Goal: Task Accomplishment & Management: Manage account settings

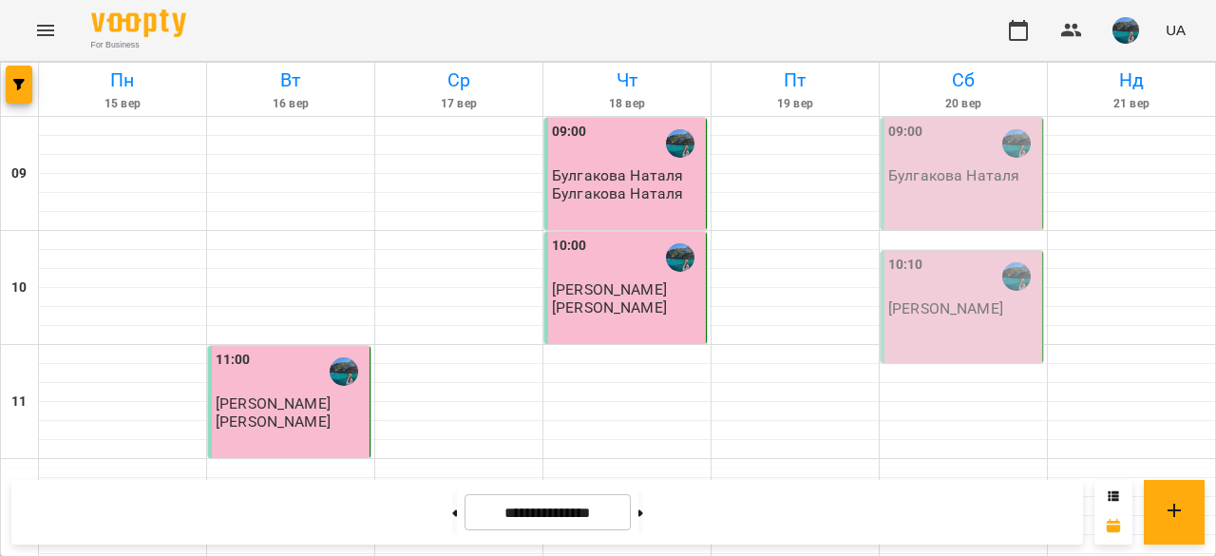
click at [923, 187] on div "09:00 [PERSON_NAME]" at bounding box center [962, 174] width 162 height 112
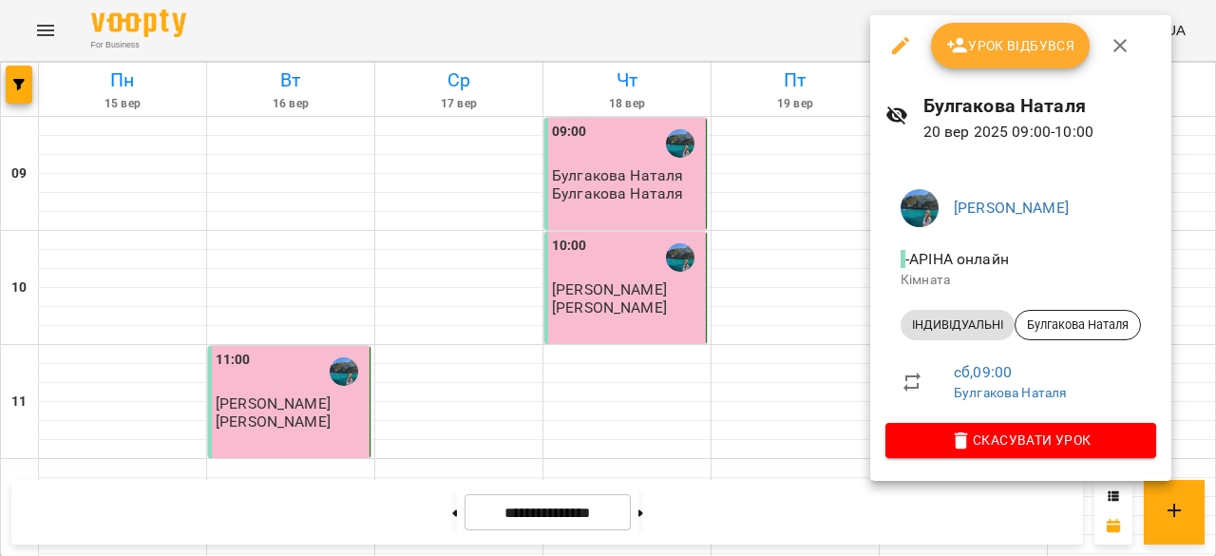
click at [963, 36] on icon "button" at bounding box center [957, 45] width 23 height 23
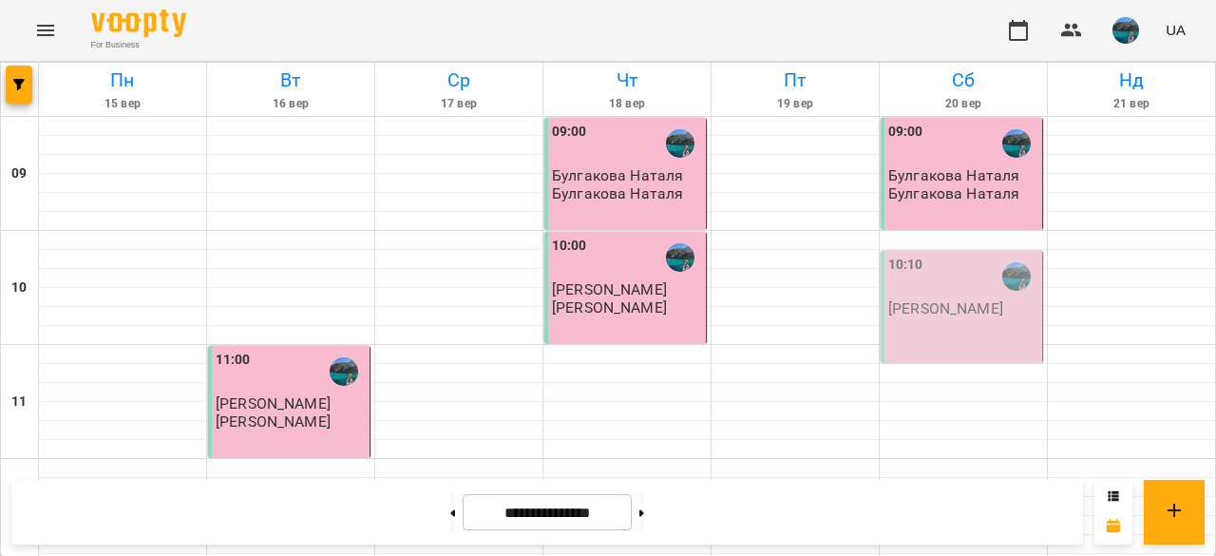
click at [904, 279] on div "10:10" at bounding box center [905, 277] width 35 height 44
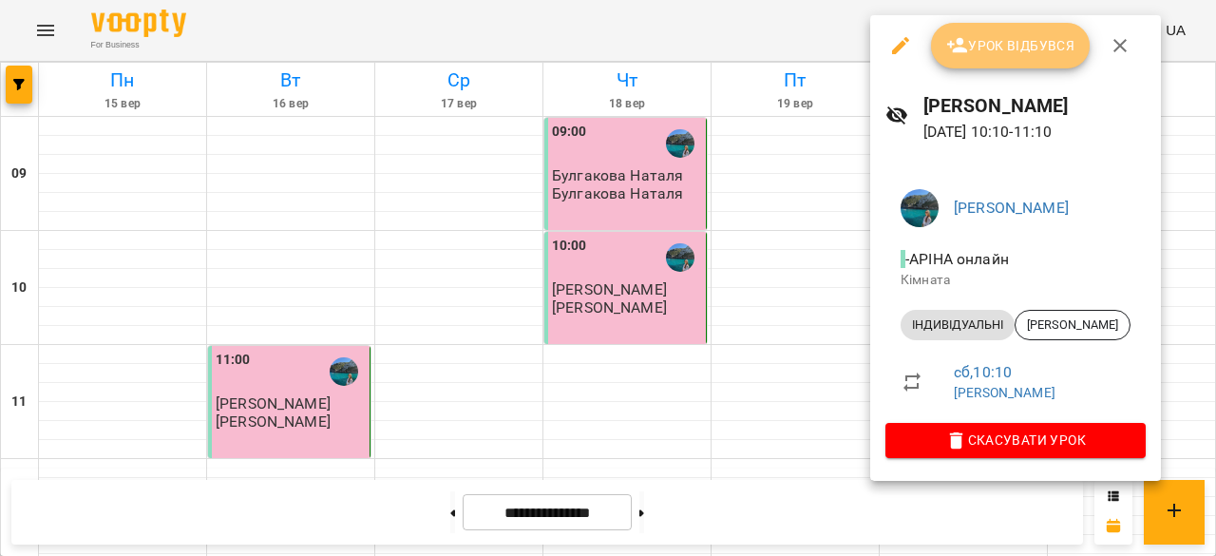
click at [965, 66] on button "Урок відбувся" at bounding box center [1011, 46] width 160 height 46
